Goal: Information Seeking & Learning: Learn about a topic

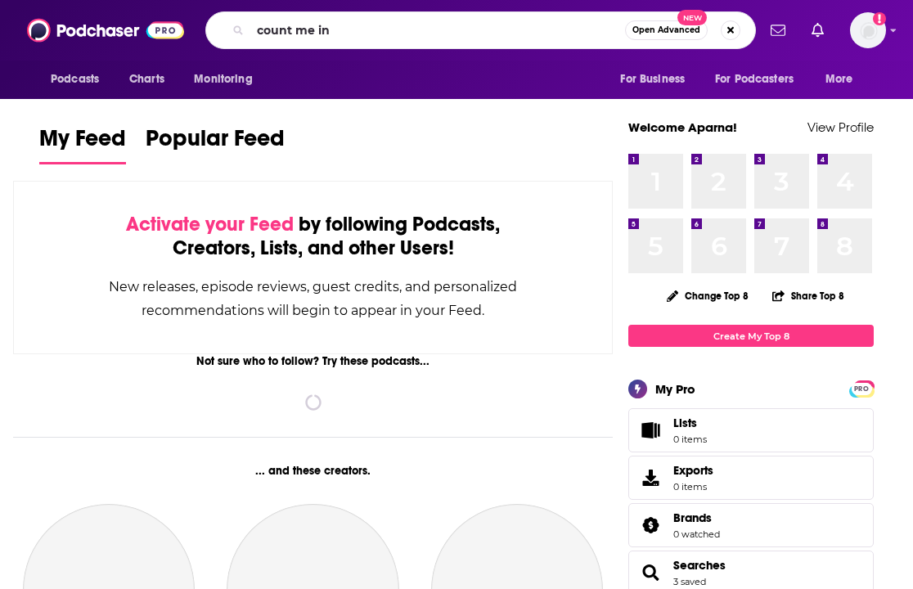
type input "count me in"
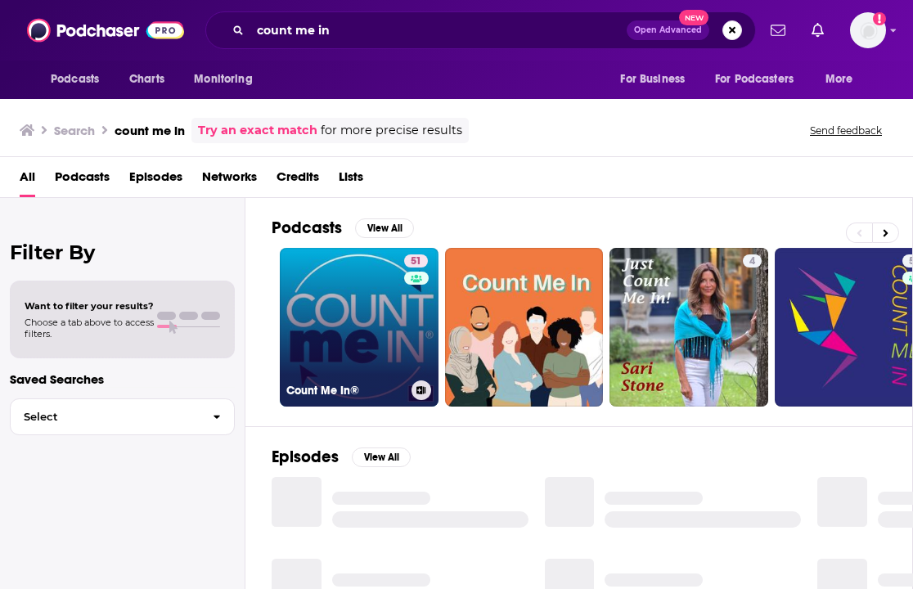
click at [321, 285] on link "51 Count Me In®" at bounding box center [359, 327] width 159 height 159
